Goal: Task Accomplishment & Management: Use online tool/utility

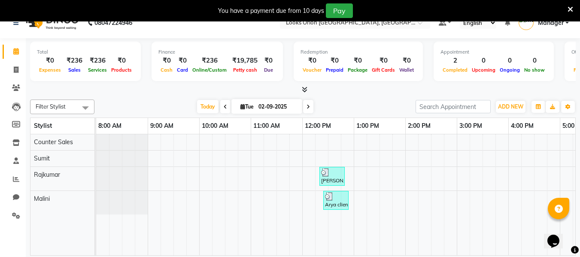
scroll to position [21, 0]
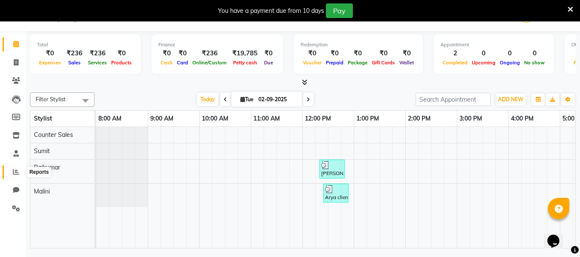
click at [16, 170] on icon at bounding box center [16, 172] width 6 height 6
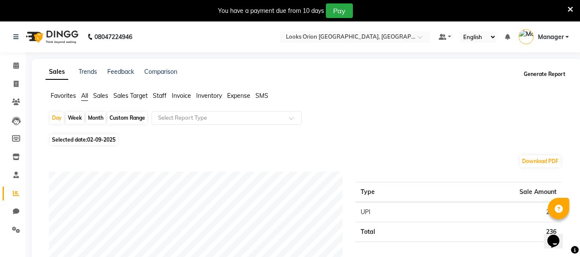
click at [554, 76] on button "Generate Report" at bounding box center [544, 74] width 46 height 12
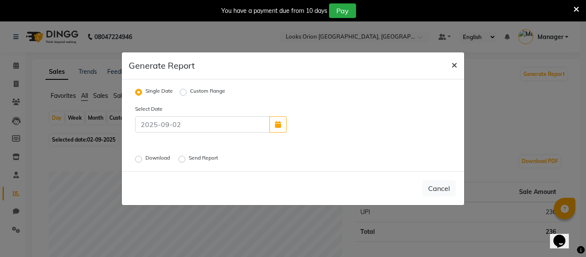
click at [454, 65] on span "×" at bounding box center [454, 64] width 6 height 13
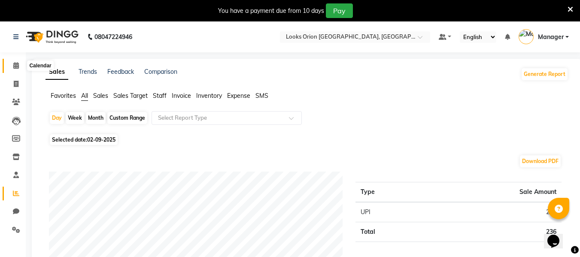
click at [16, 66] on icon at bounding box center [16, 65] width 6 height 6
